Goal: Information Seeking & Learning: Learn about a topic

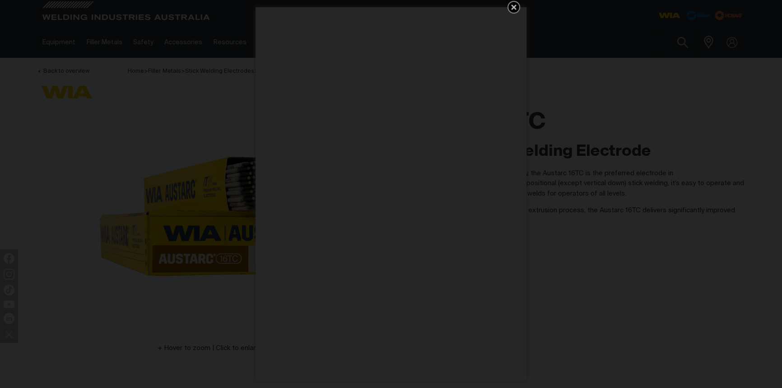
click at [512, 8] on icon "Get 5 WIA Welding Guides Free!" at bounding box center [514, 7] width 11 height 11
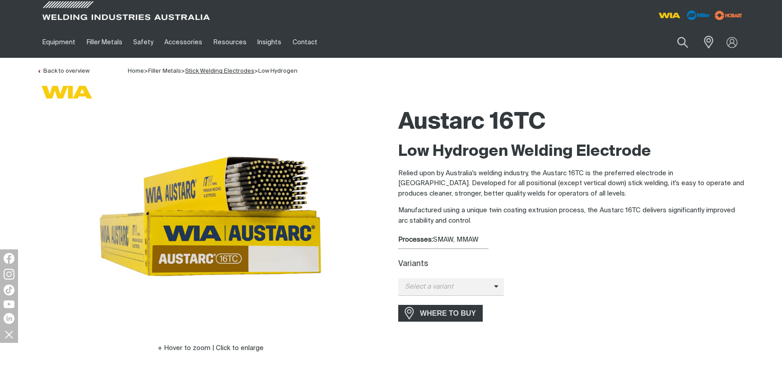
click at [239, 69] on link "Stick Welding Electrodes" at bounding box center [219, 71] width 69 height 6
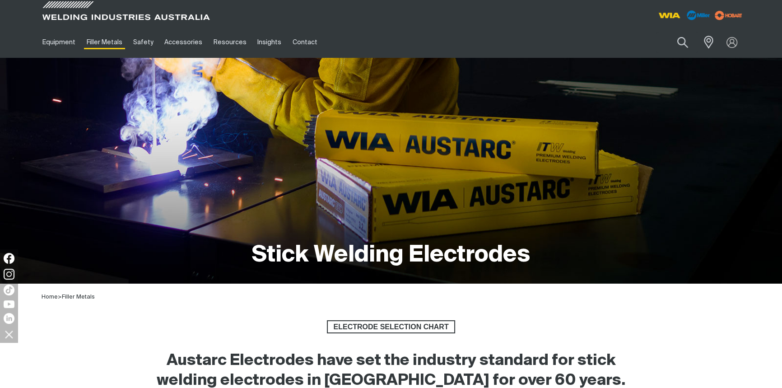
scroll to position [328, 0]
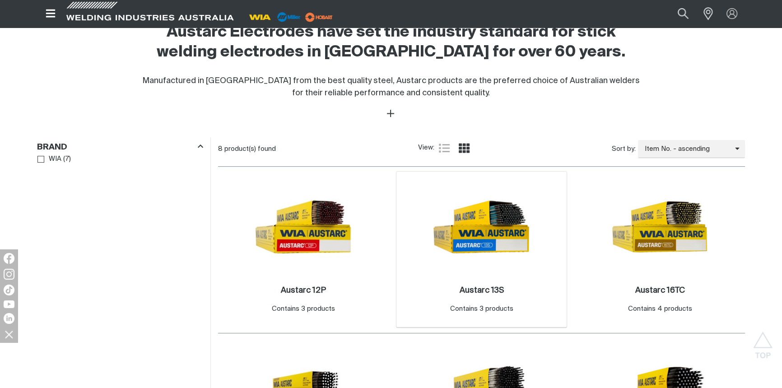
click at [491, 224] on img at bounding box center [481, 226] width 97 height 97
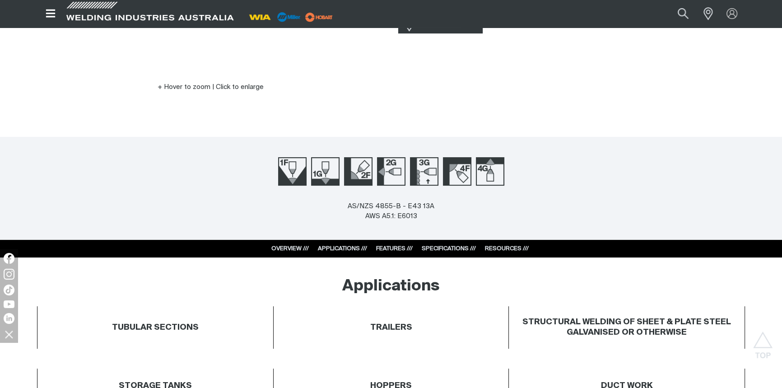
scroll to position [246, 0]
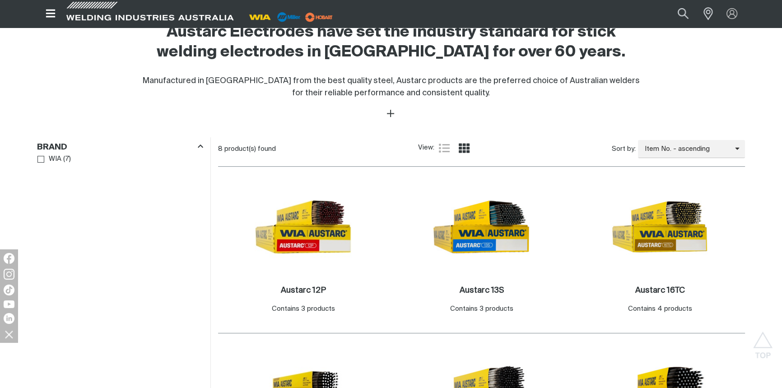
scroll to position [484, 0]
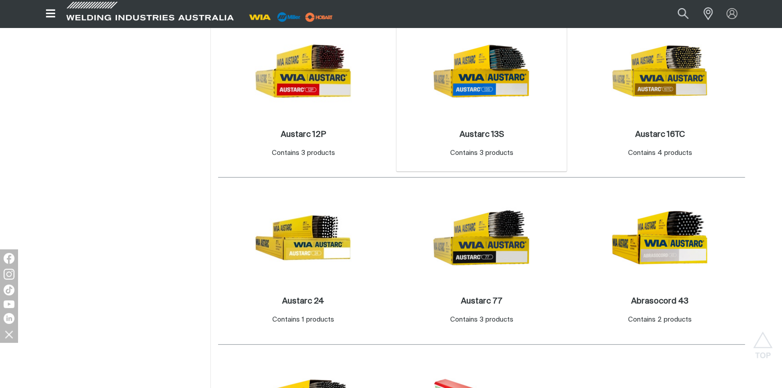
click at [486, 73] on img at bounding box center [481, 71] width 97 height 97
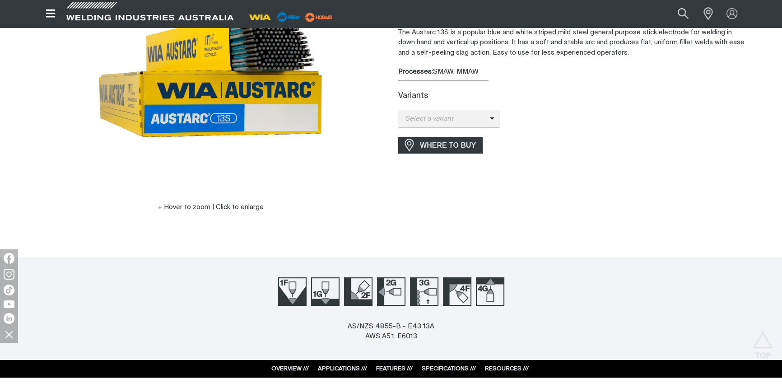
scroll to position [82, 0]
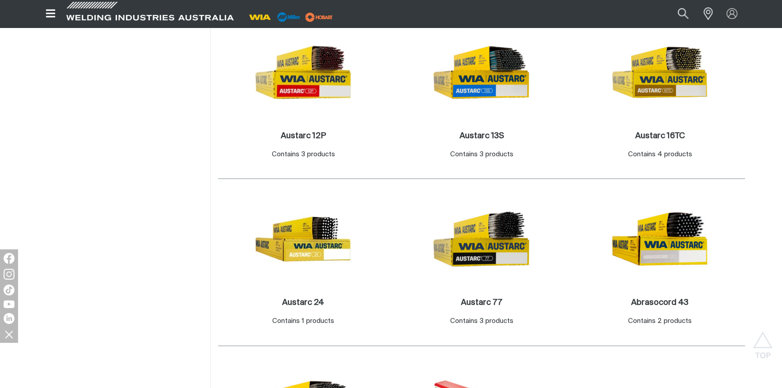
scroll to position [484, 0]
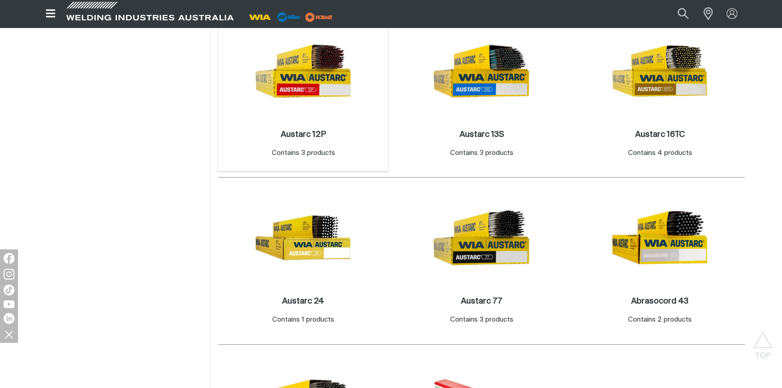
click at [308, 93] on img at bounding box center [303, 71] width 97 height 97
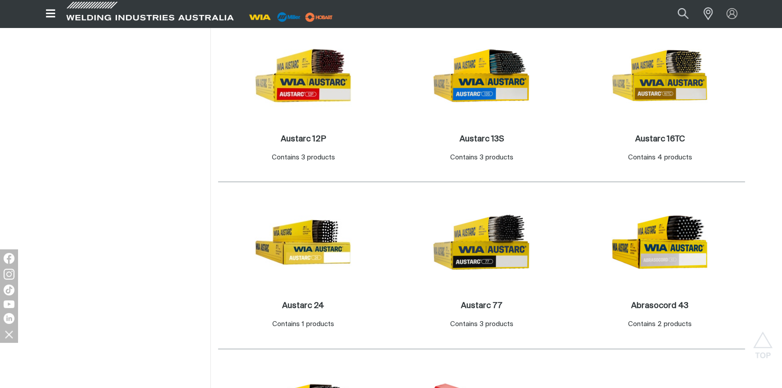
scroll to position [484, 0]
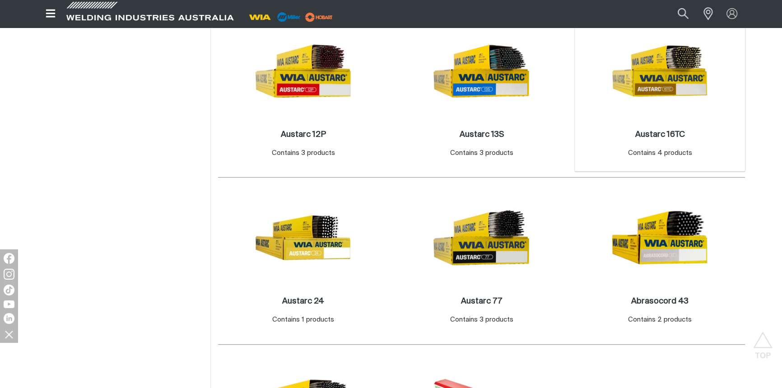
click at [667, 84] on img at bounding box center [660, 71] width 97 height 97
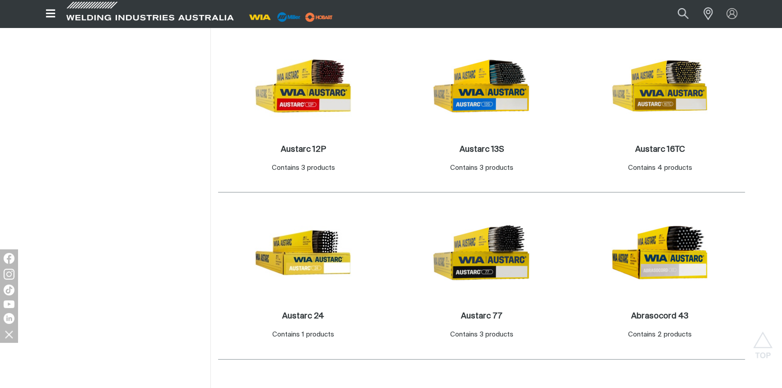
scroll to position [484, 0]
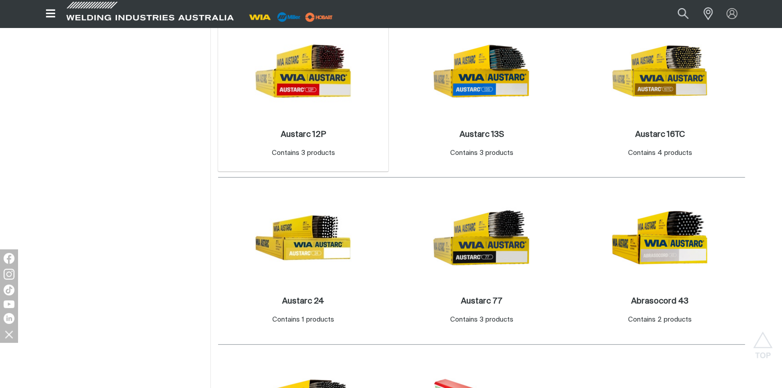
click at [316, 89] on img at bounding box center [303, 71] width 97 height 97
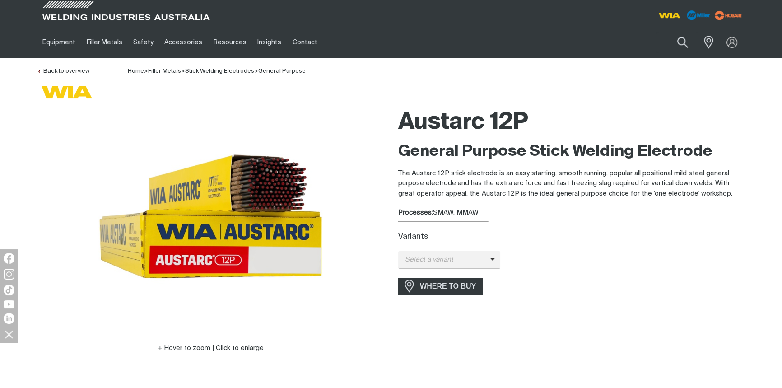
scroll to position [287, 0]
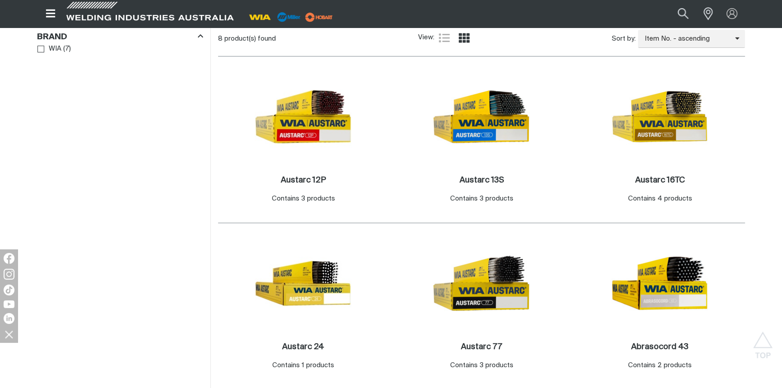
scroll to position [484, 0]
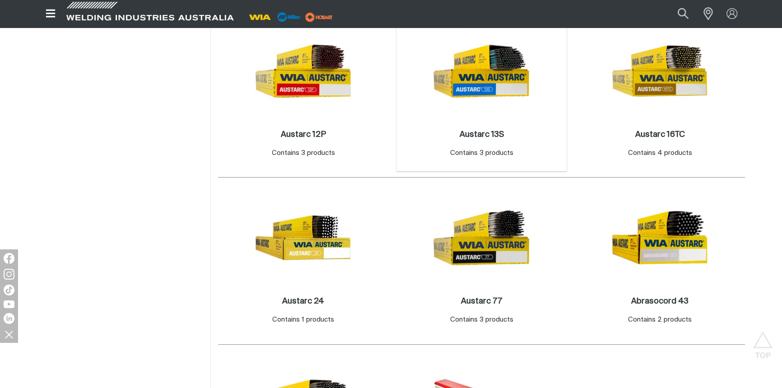
click at [478, 61] on img at bounding box center [481, 71] width 97 height 97
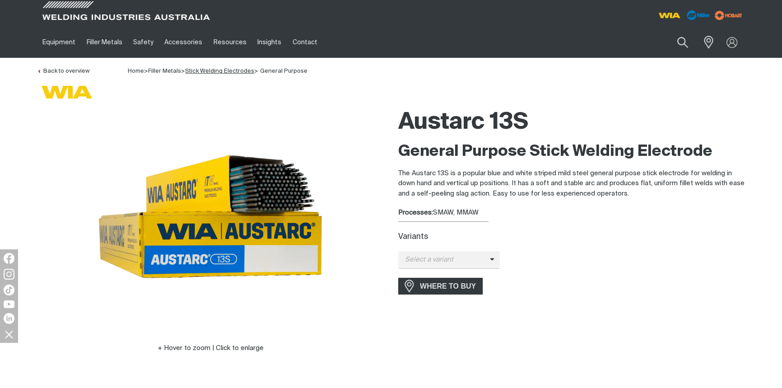
click at [243, 72] on link "Stick Welding Electrodes" at bounding box center [219, 71] width 69 height 6
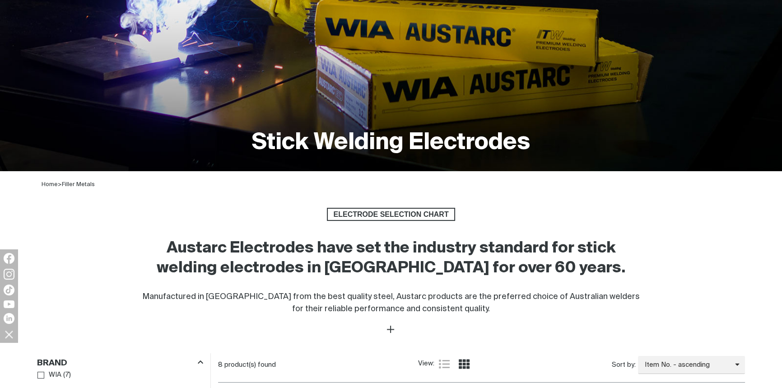
scroll to position [287, 0]
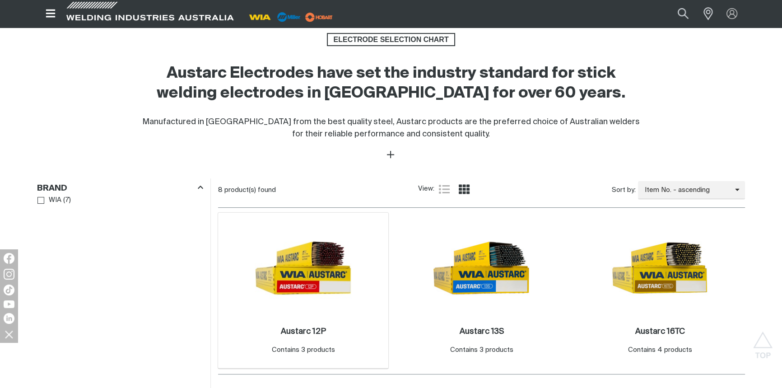
click at [302, 268] on img at bounding box center [303, 268] width 97 height 97
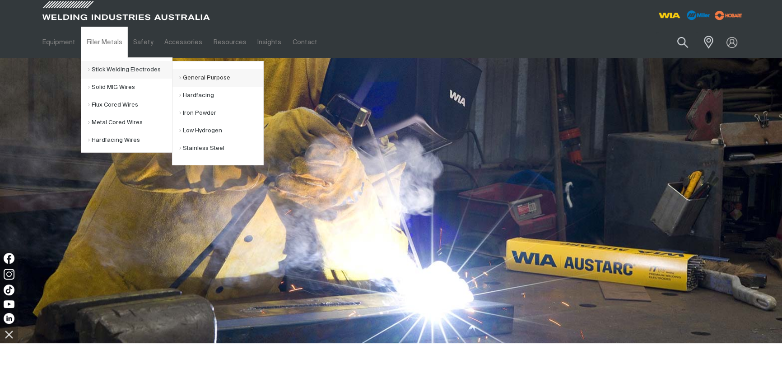
click at [208, 75] on link "General Purpose" at bounding box center [221, 78] width 84 height 18
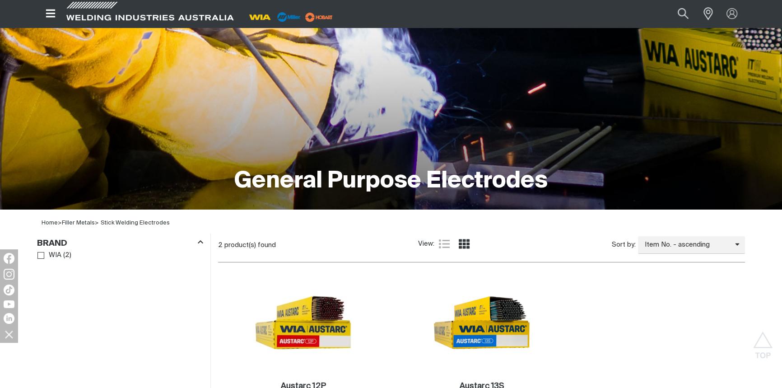
scroll to position [41, 0]
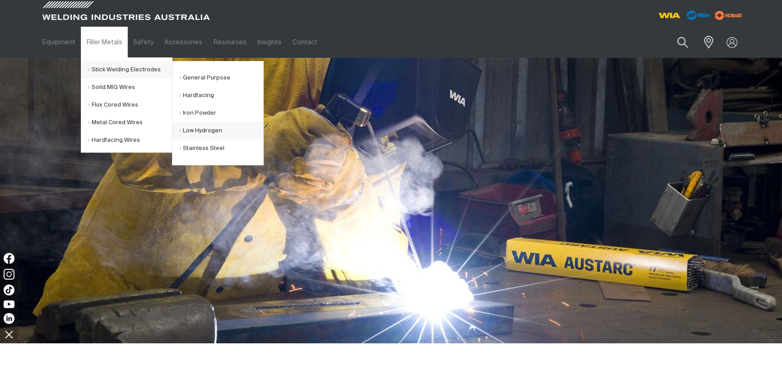
click at [197, 127] on link "Low Hydrogen" at bounding box center [221, 131] width 84 height 18
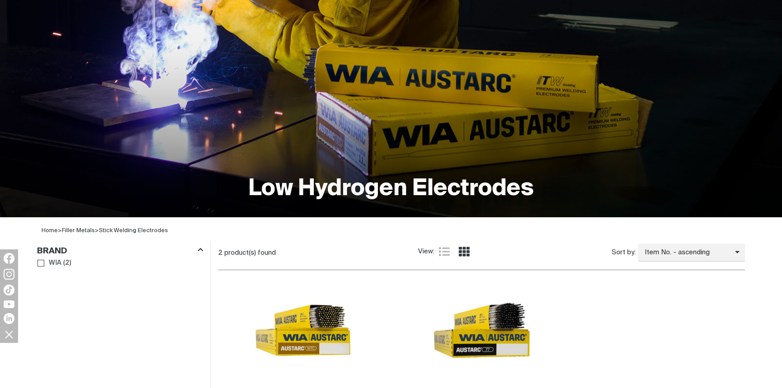
scroll to position [164, 0]
